Goal: Task Accomplishment & Management: Use online tool/utility

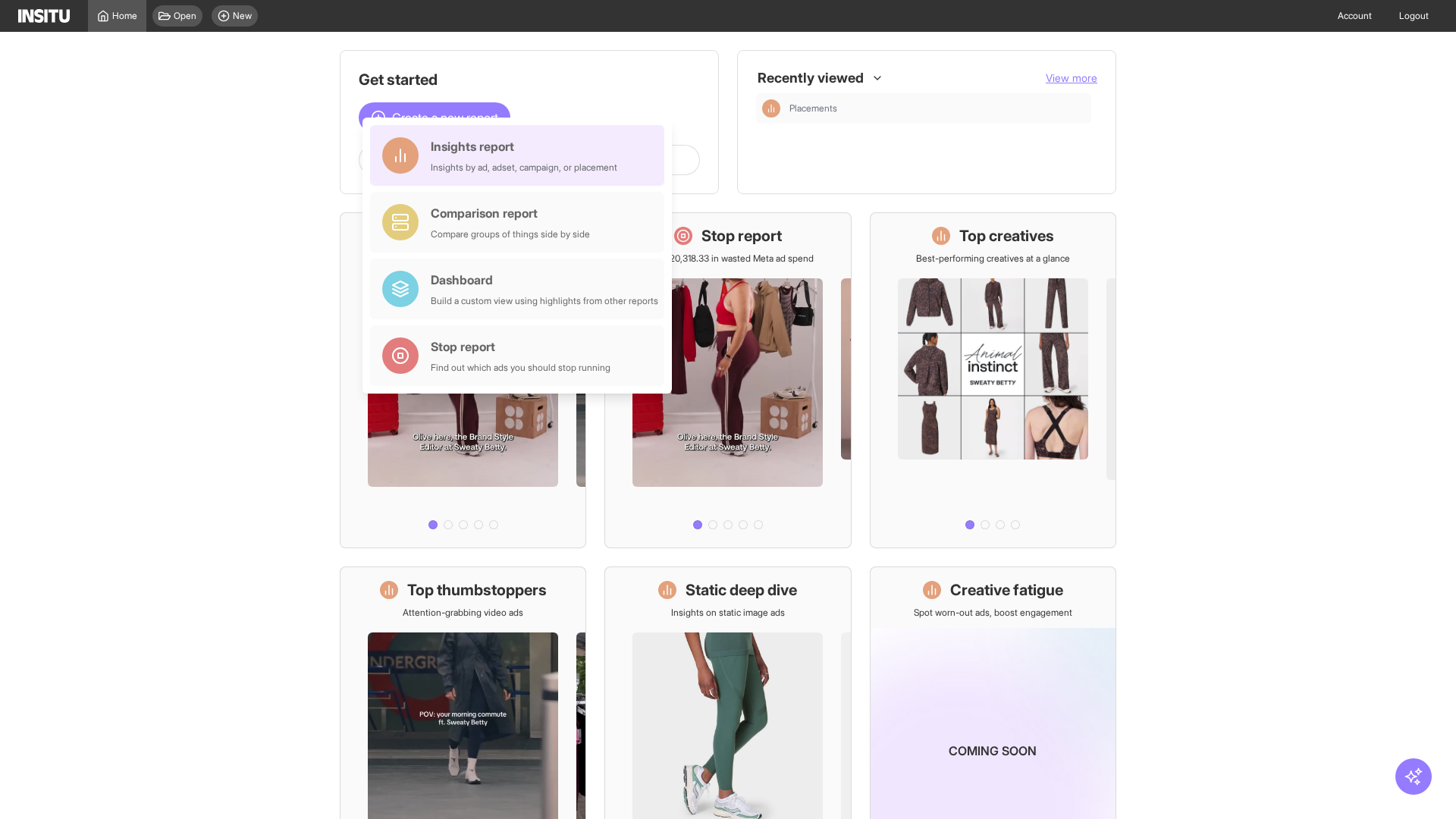
click at [521, 155] on div "Insights report Insights by ad, adset, campaign, or placement" at bounding box center [524, 155] width 186 height 36
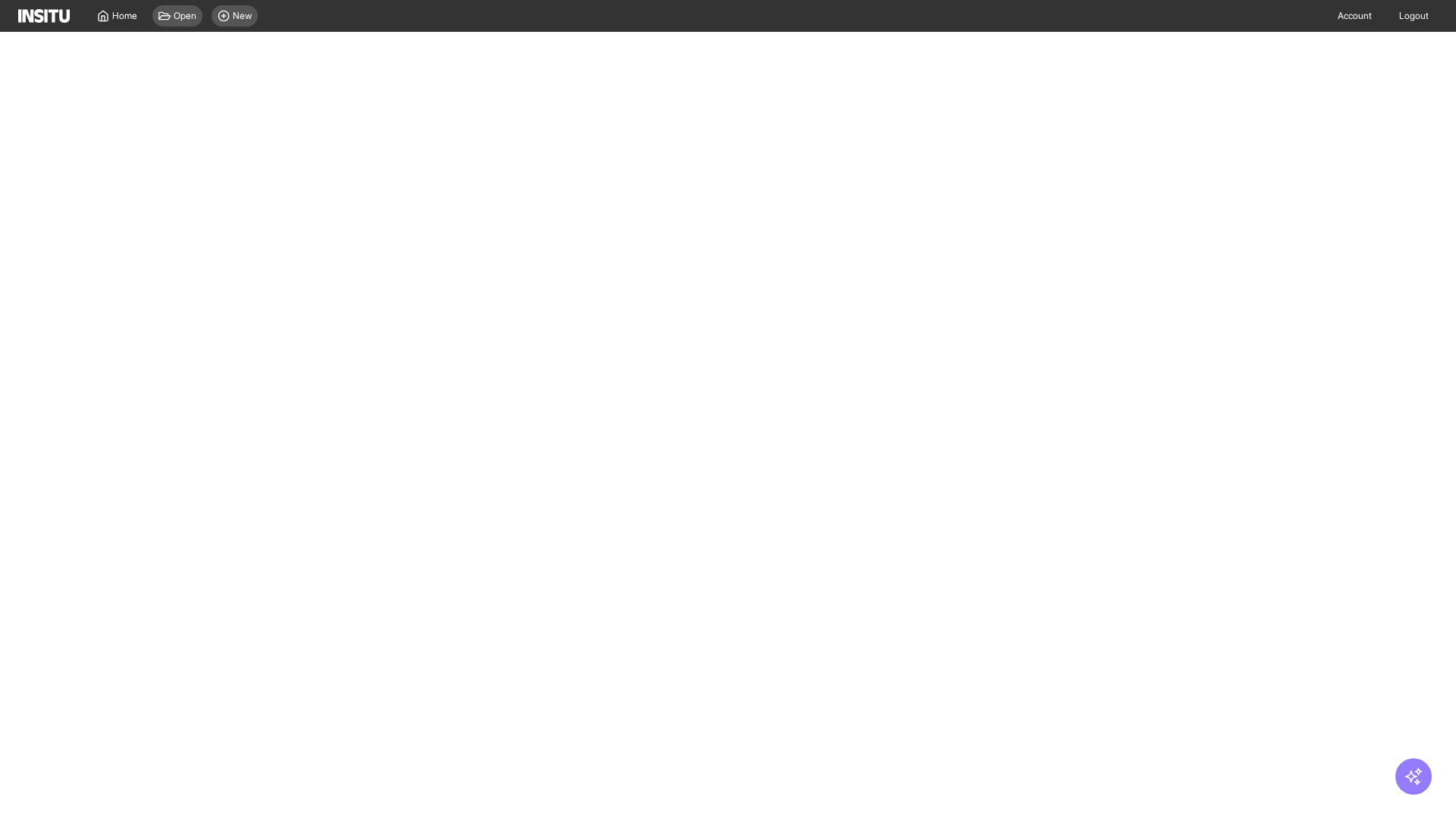
select select "**"
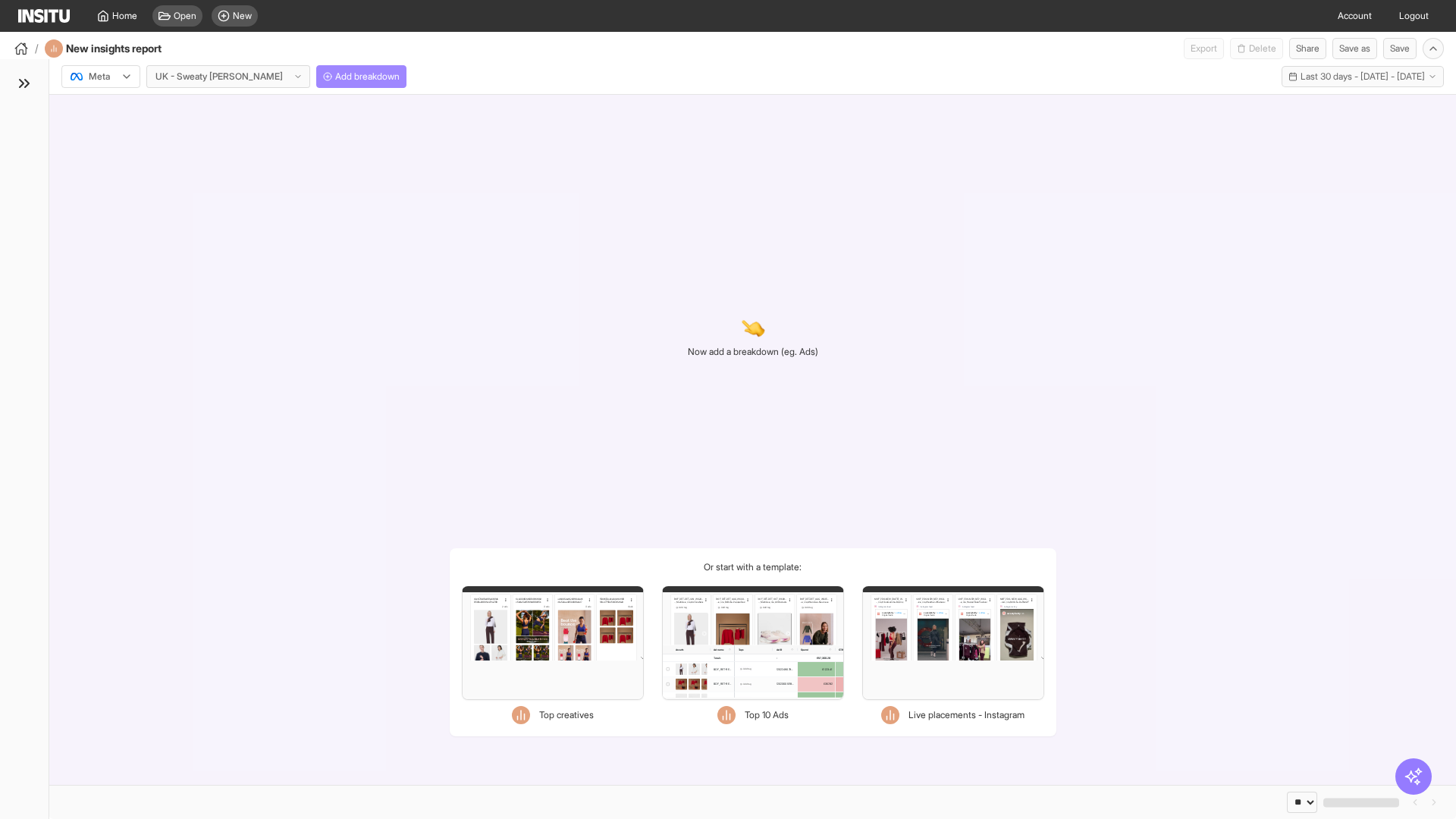
click at [335, 76] on span "Add breakdown" at bounding box center [367, 76] width 64 height 12
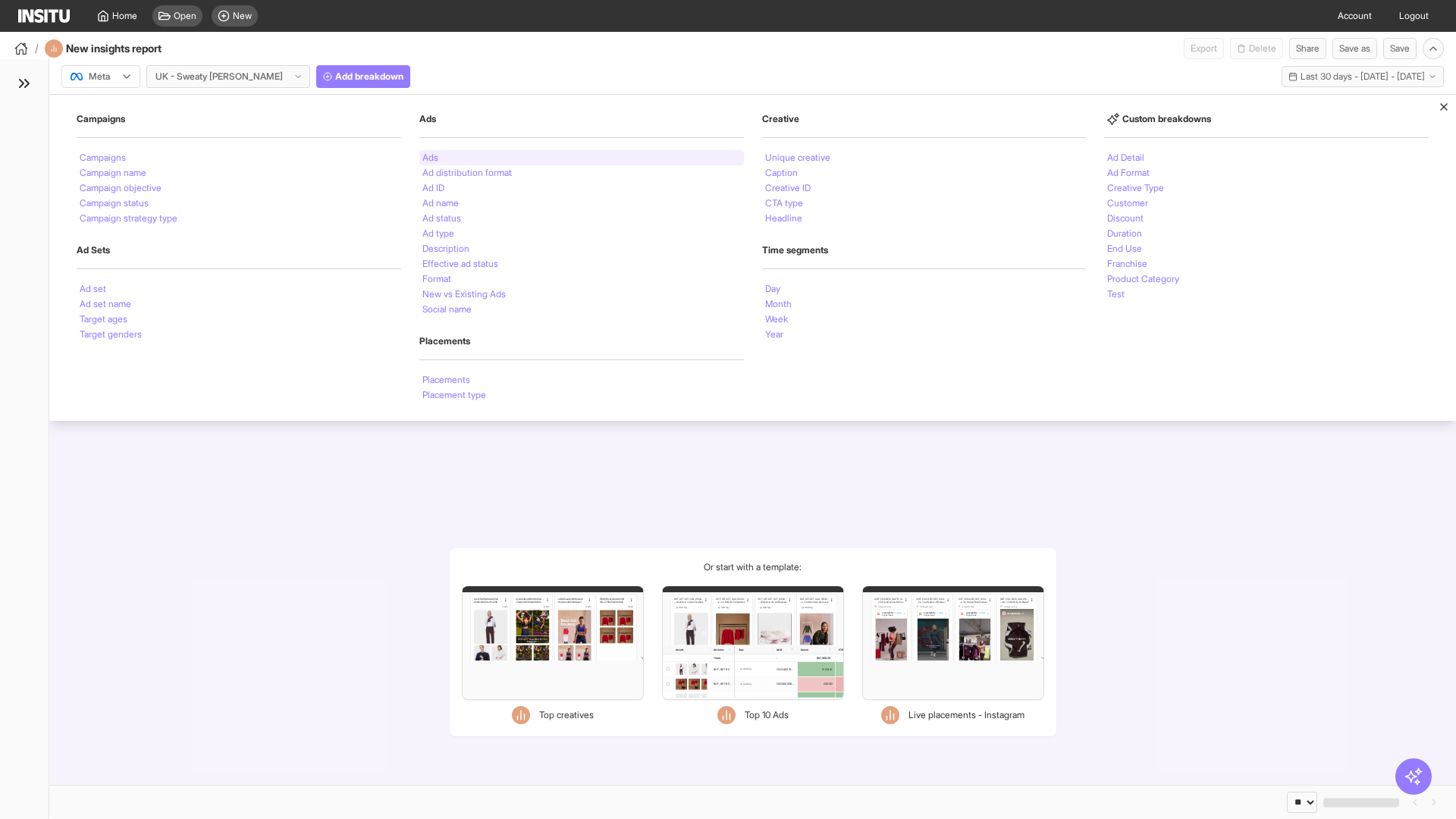
click at [430, 158] on li "Ads" at bounding box center [430, 158] width 16 height 9
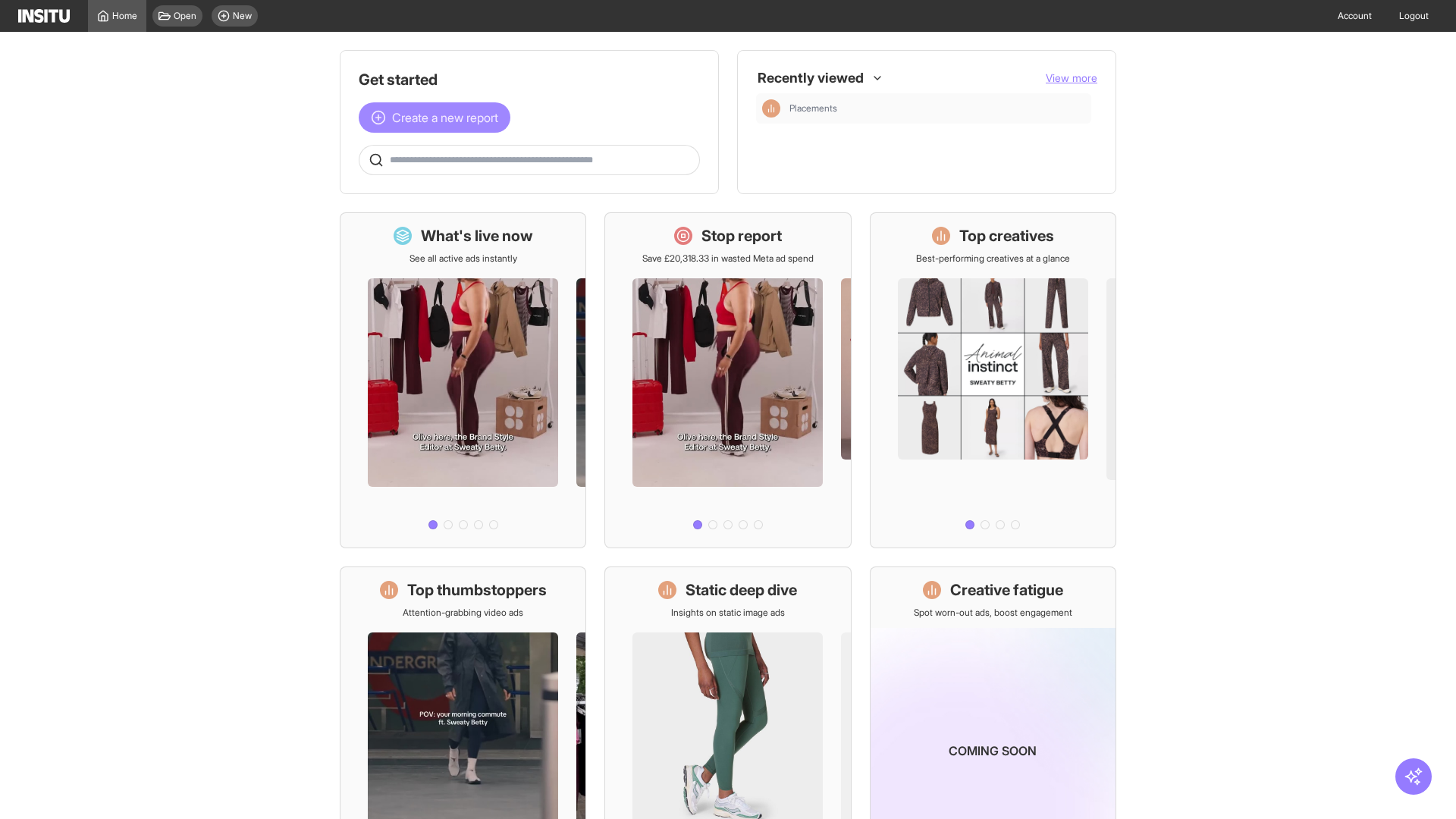
click at [438, 117] on span "Create a new report" at bounding box center [445, 118] width 106 height 19
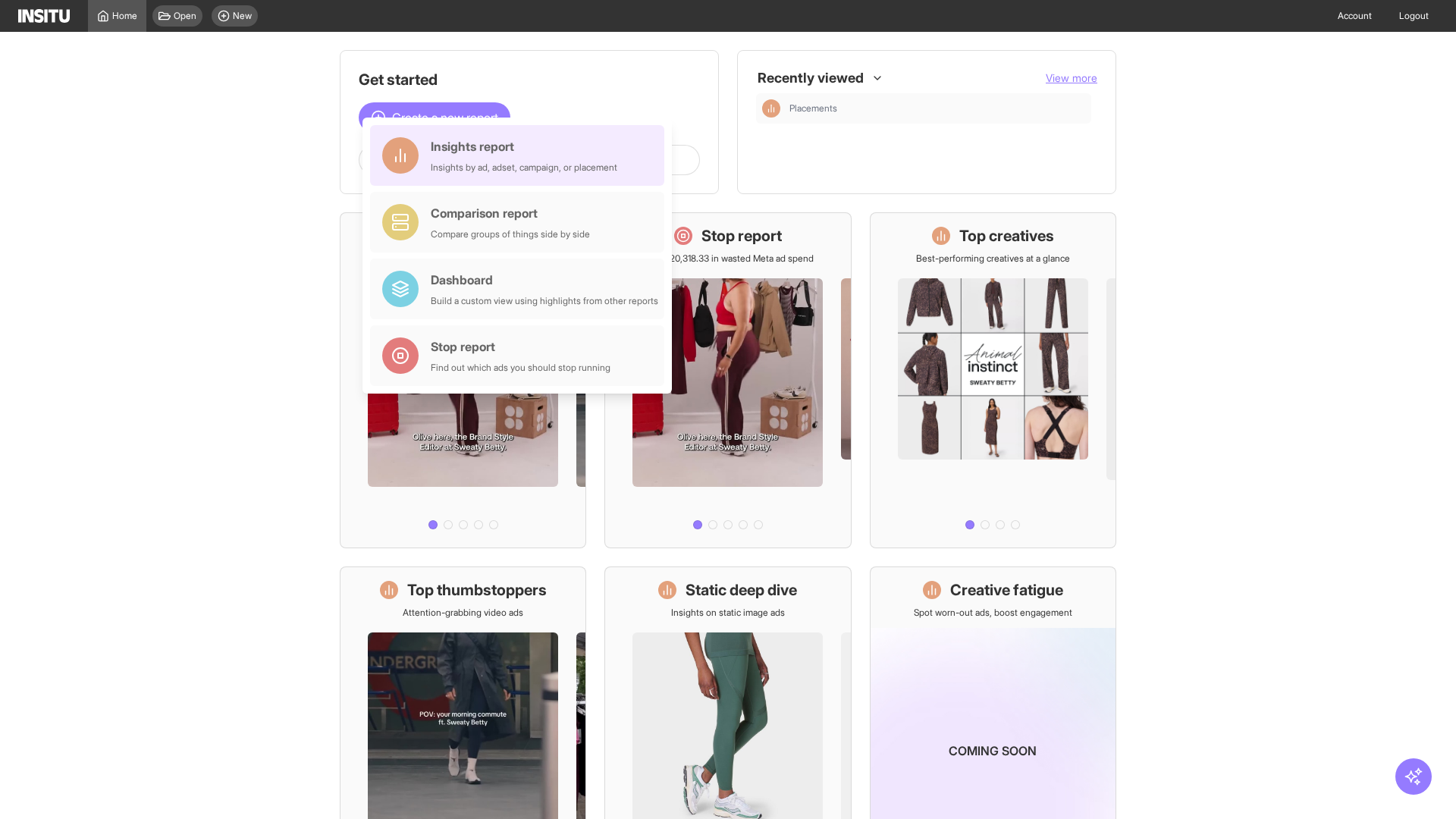
click at [521, 155] on div "Insights report Insights by ad, adset, campaign, or placement" at bounding box center [524, 155] width 186 height 36
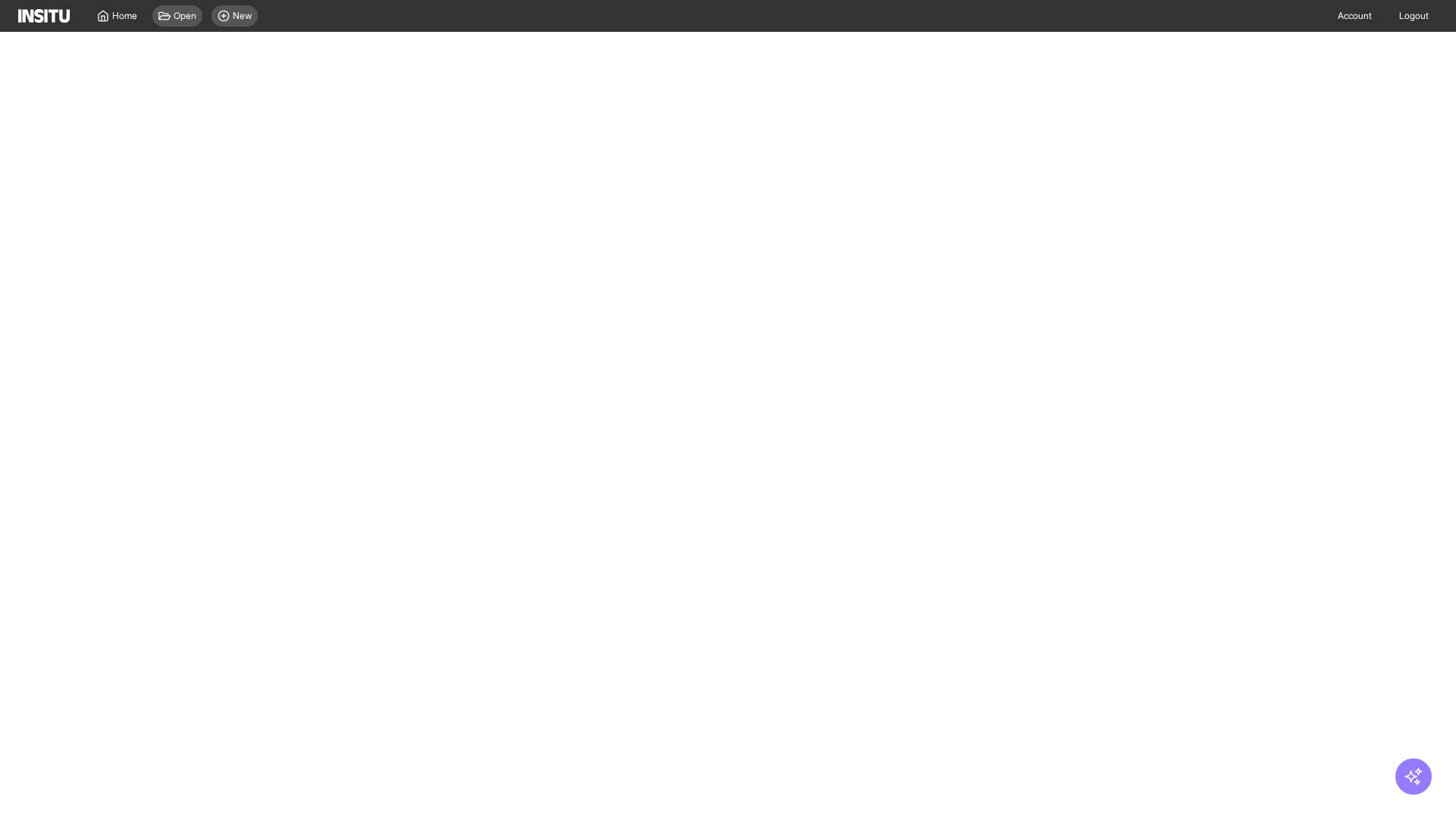
select select "**"
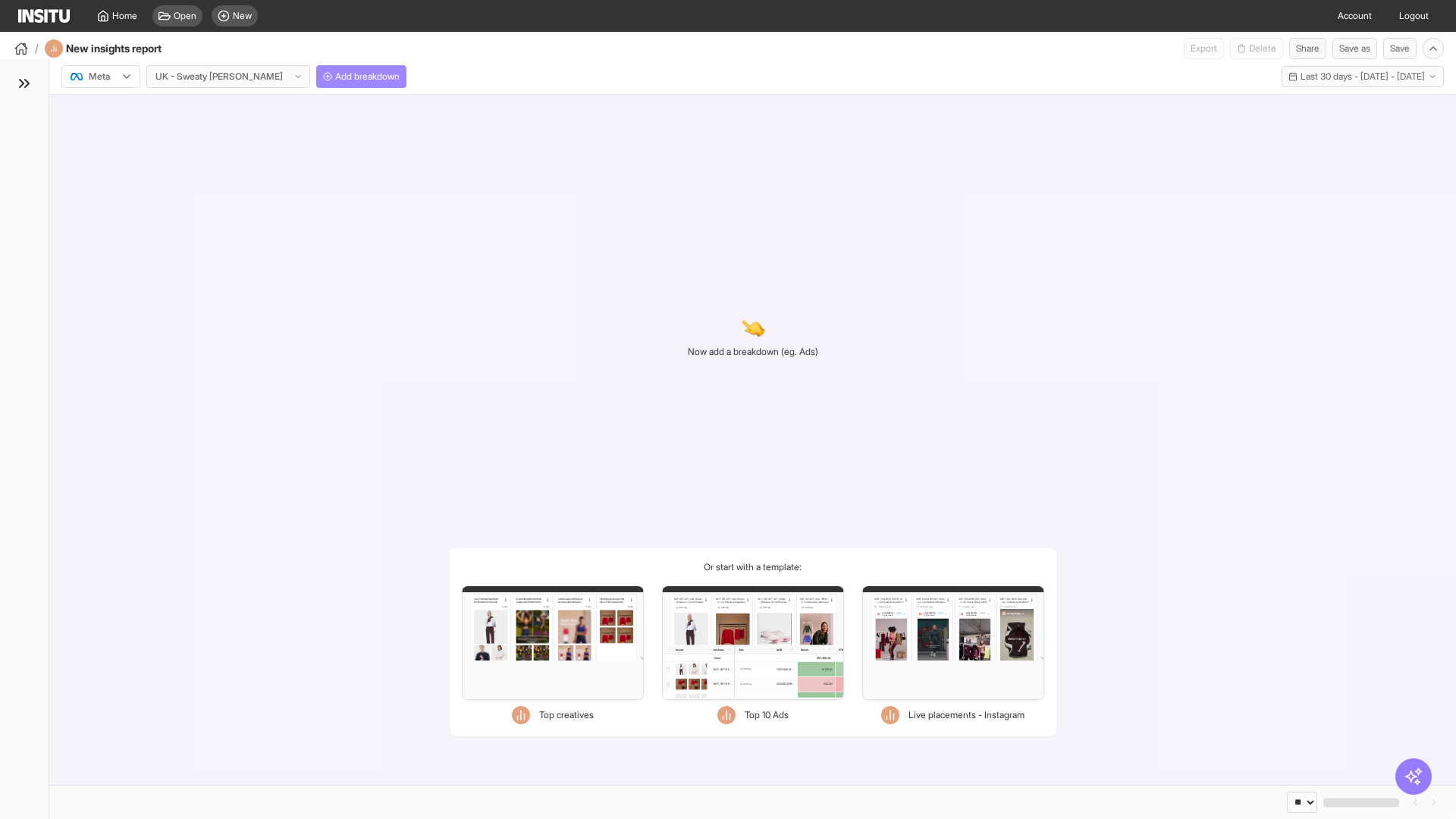
click at [335, 76] on span "Add breakdown" at bounding box center [367, 76] width 64 height 12
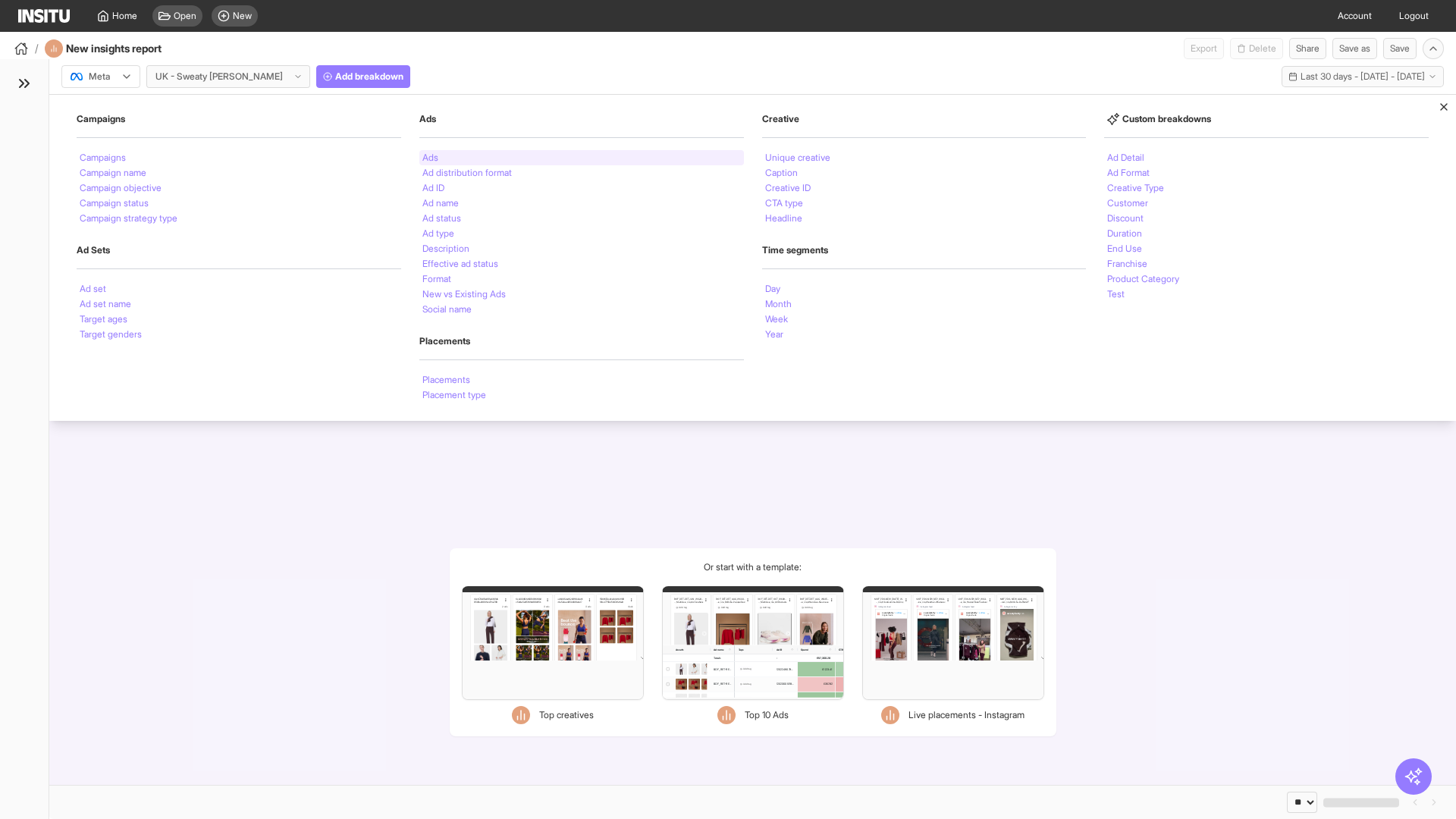
click at [430, 158] on li "Ads" at bounding box center [430, 158] width 16 height 9
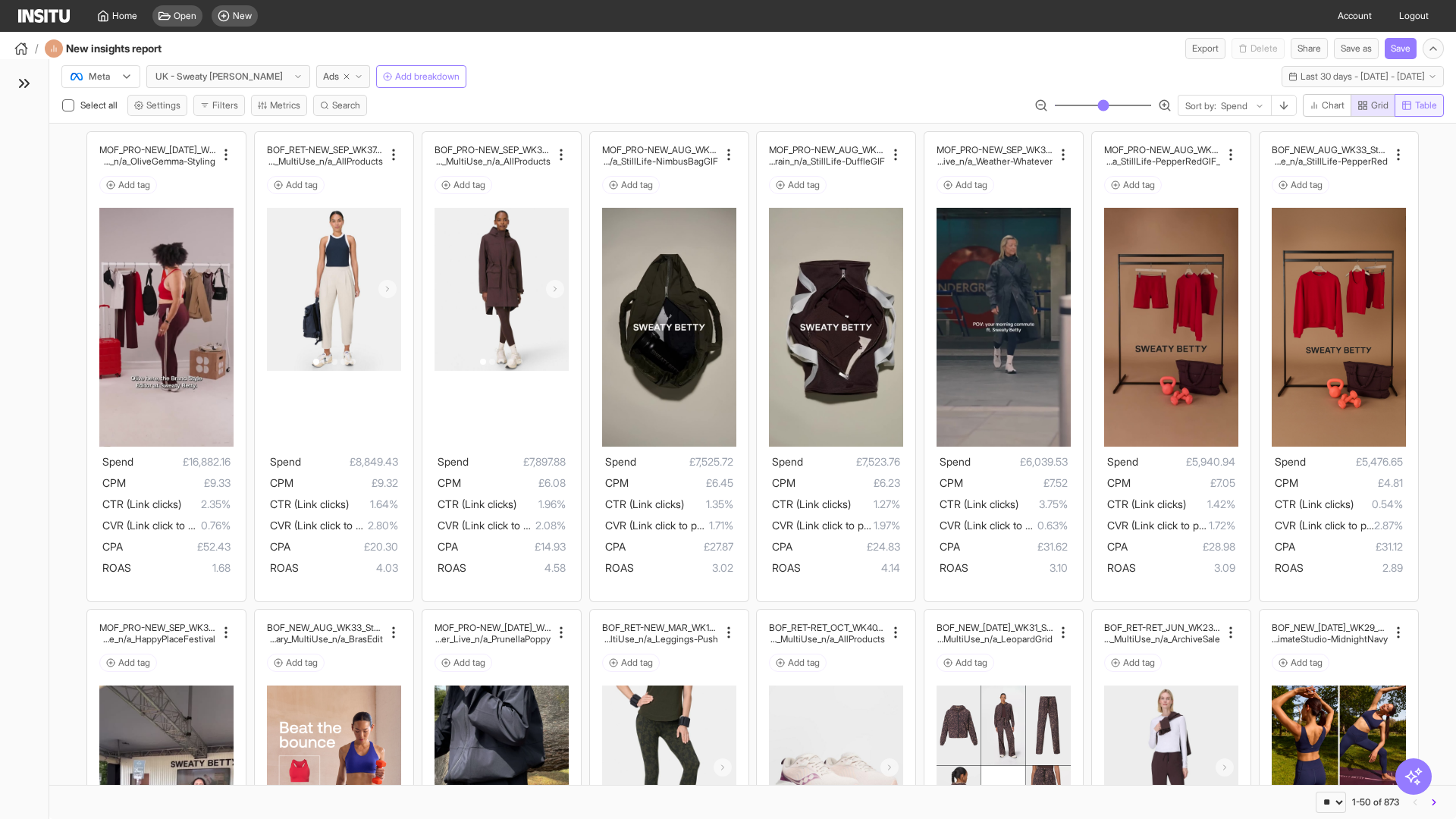
click at [1418, 105] on span "Table" at bounding box center [1426, 105] width 22 height 12
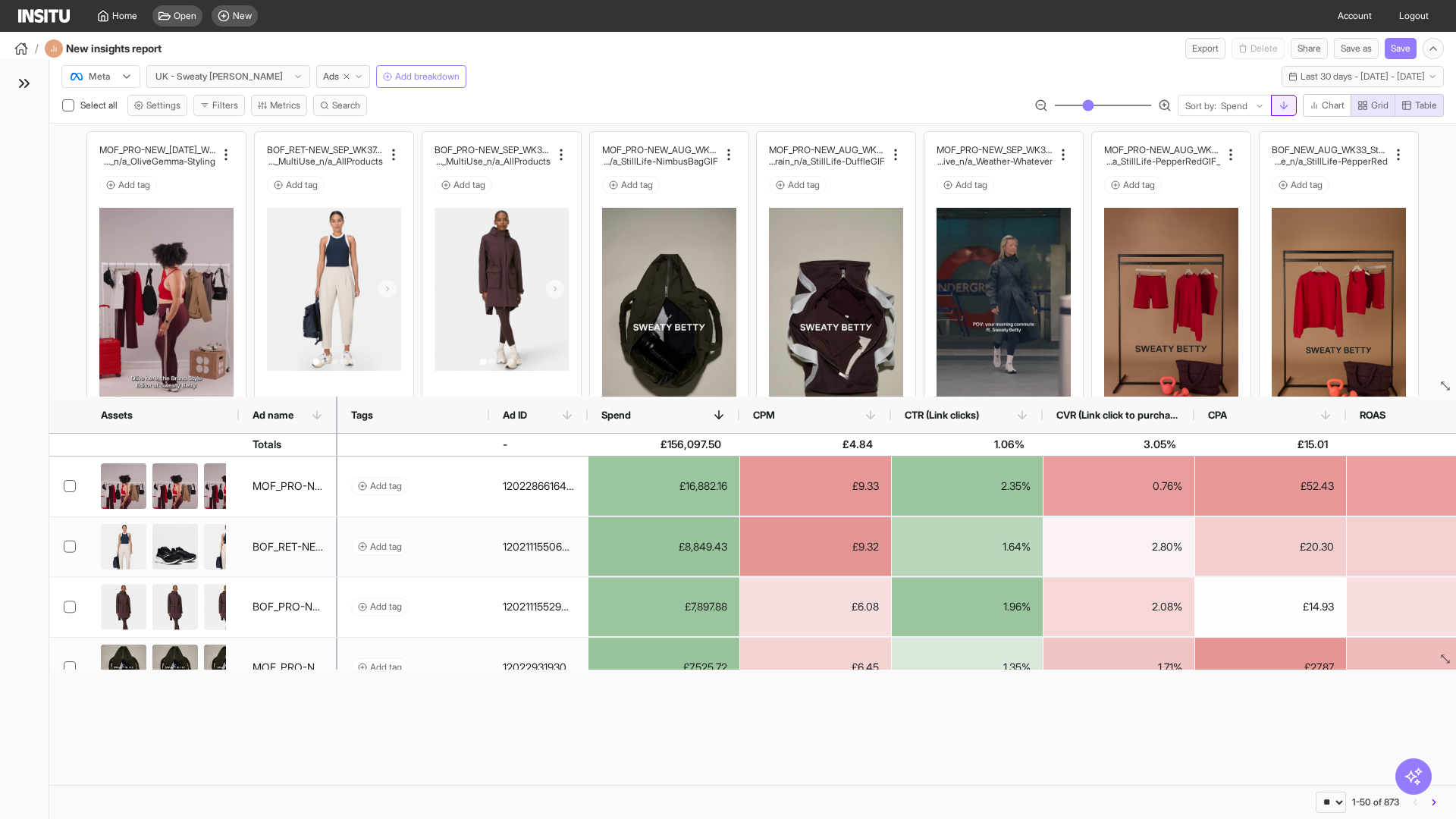
click at [1284, 105] on line "button" at bounding box center [1284, 104] width 0 height 7
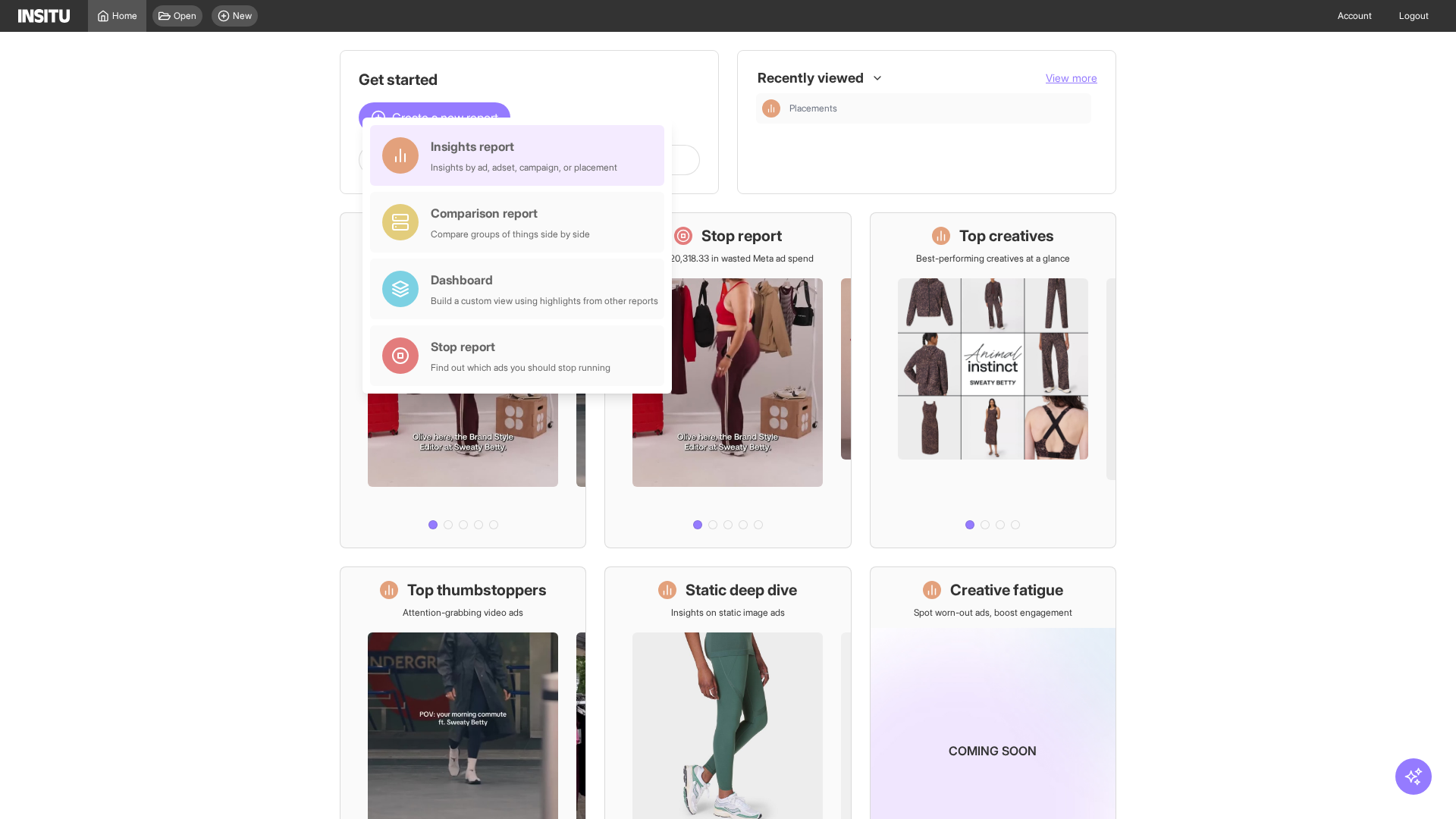
click at [521, 155] on div "Insights report Insights by ad, adset, campaign, or placement" at bounding box center [524, 155] width 186 height 36
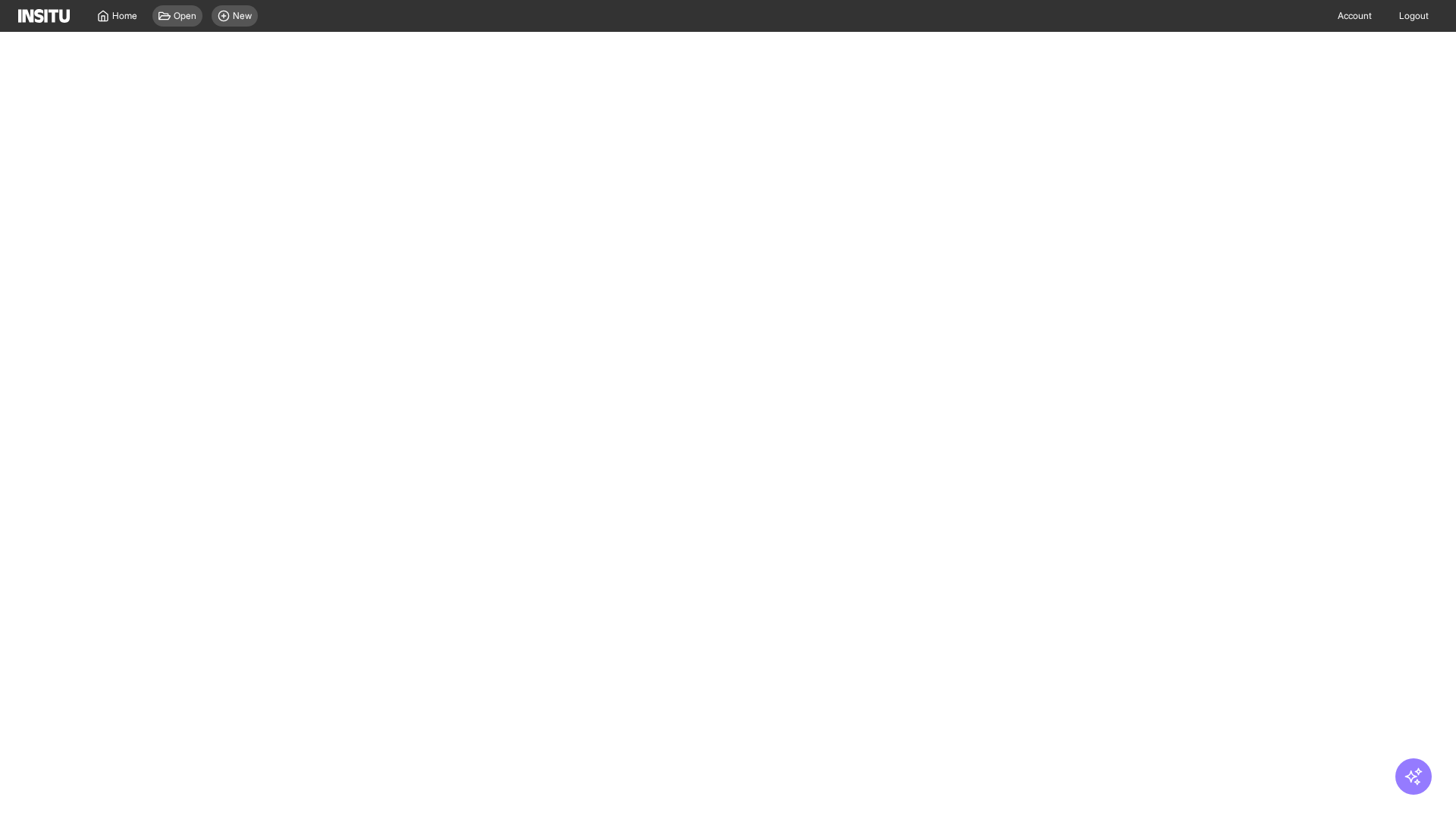
select select "**"
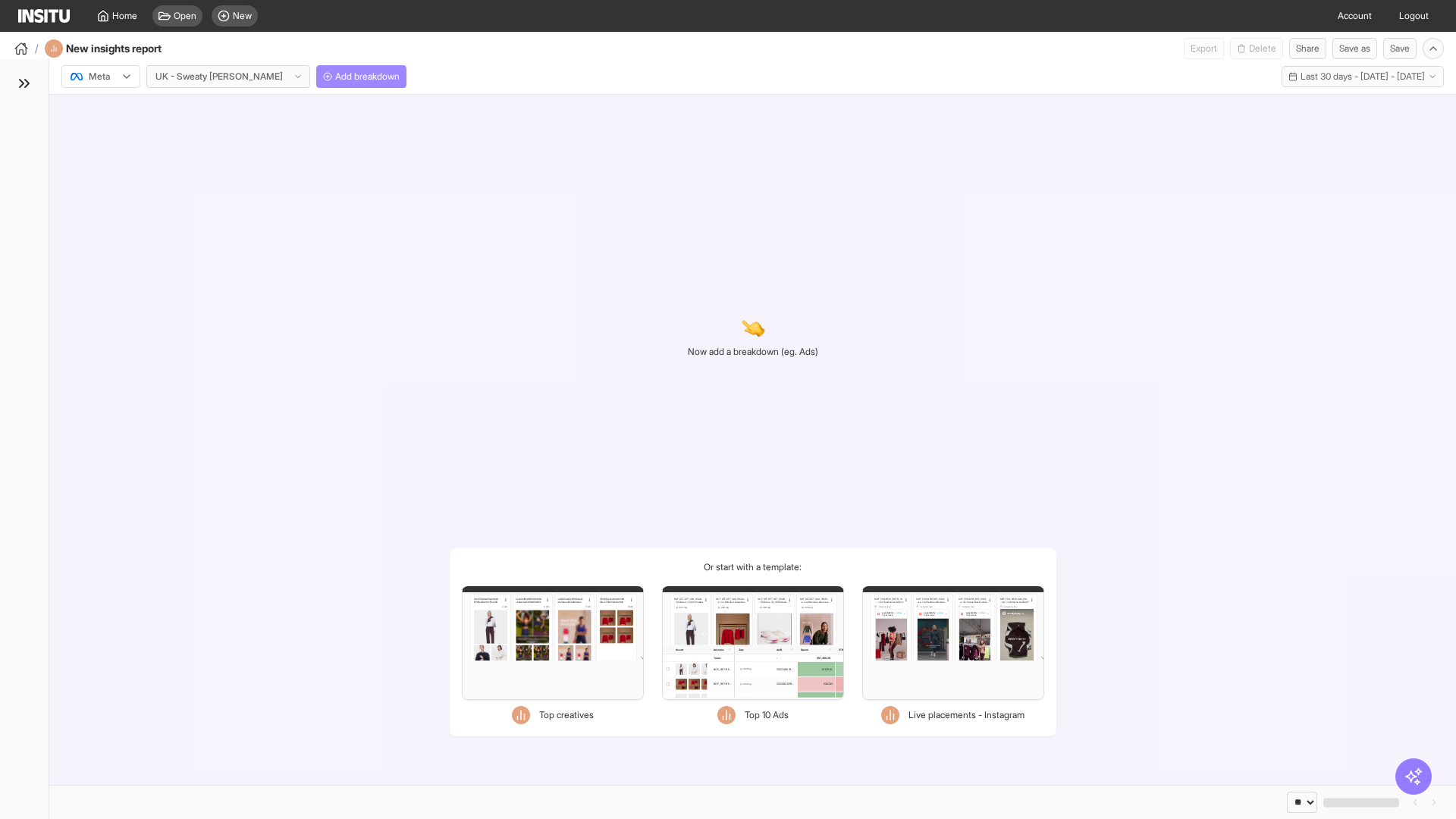
click at [335, 76] on span "Add breakdown" at bounding box center [367, 76] width 64 height 12
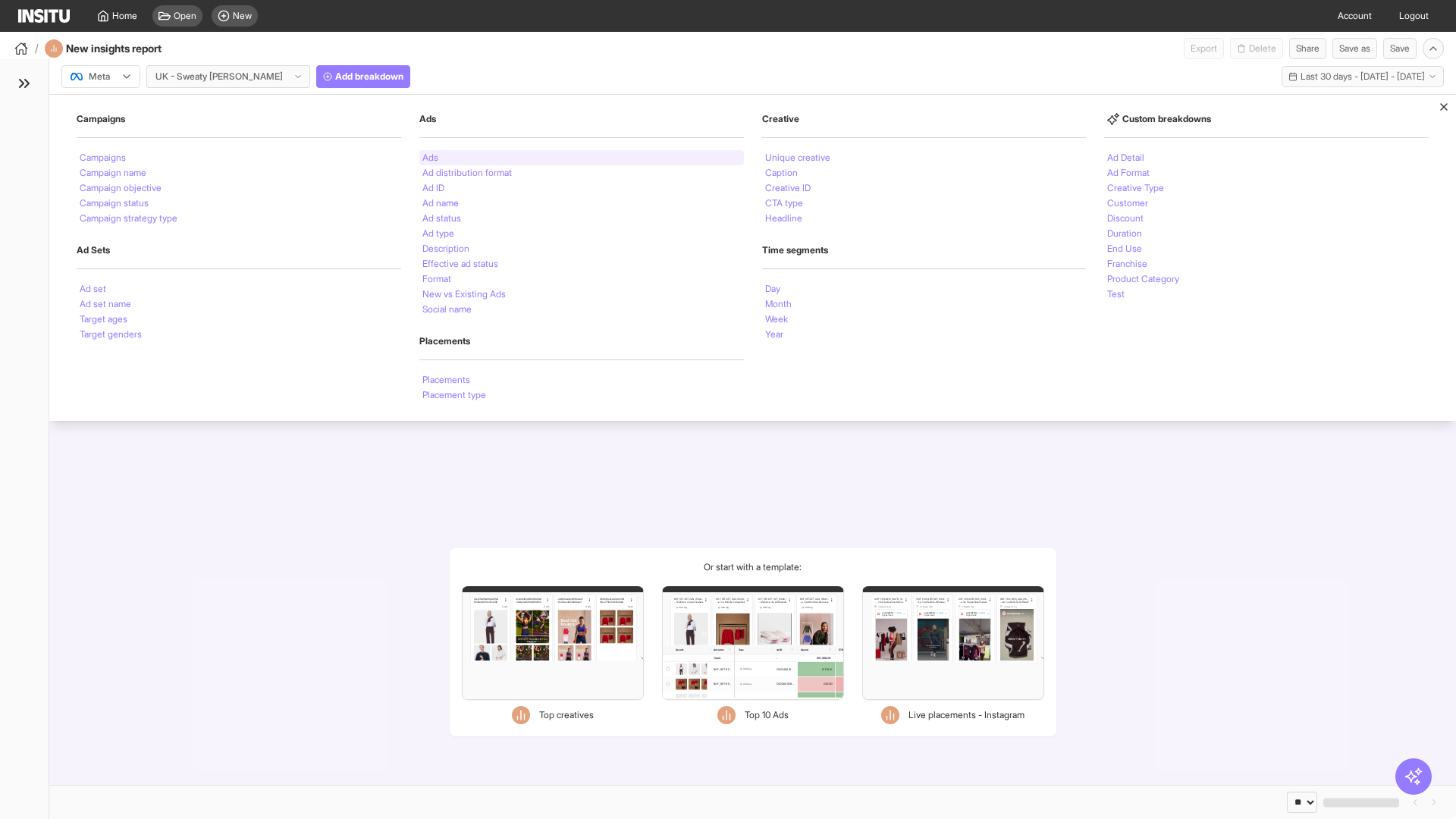
click at [430, 158] on li "Ads" at bounding box center [430, 158] width 16 height 9
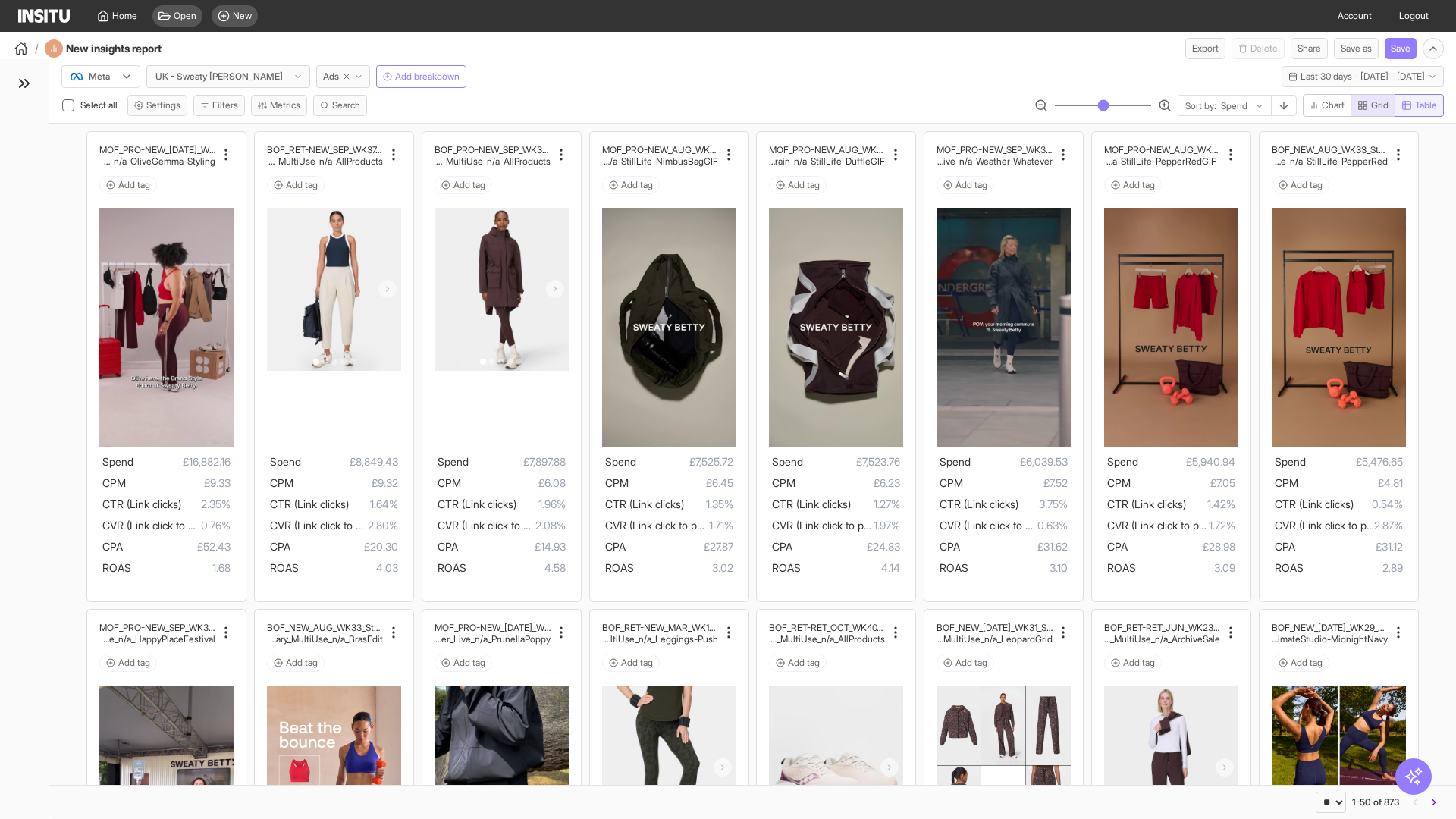
click at [1418, 105] on span "Table" at bounding box center [1426, 105] width 22 height 12
